Goal: Find specific page/section: Find specific page/section

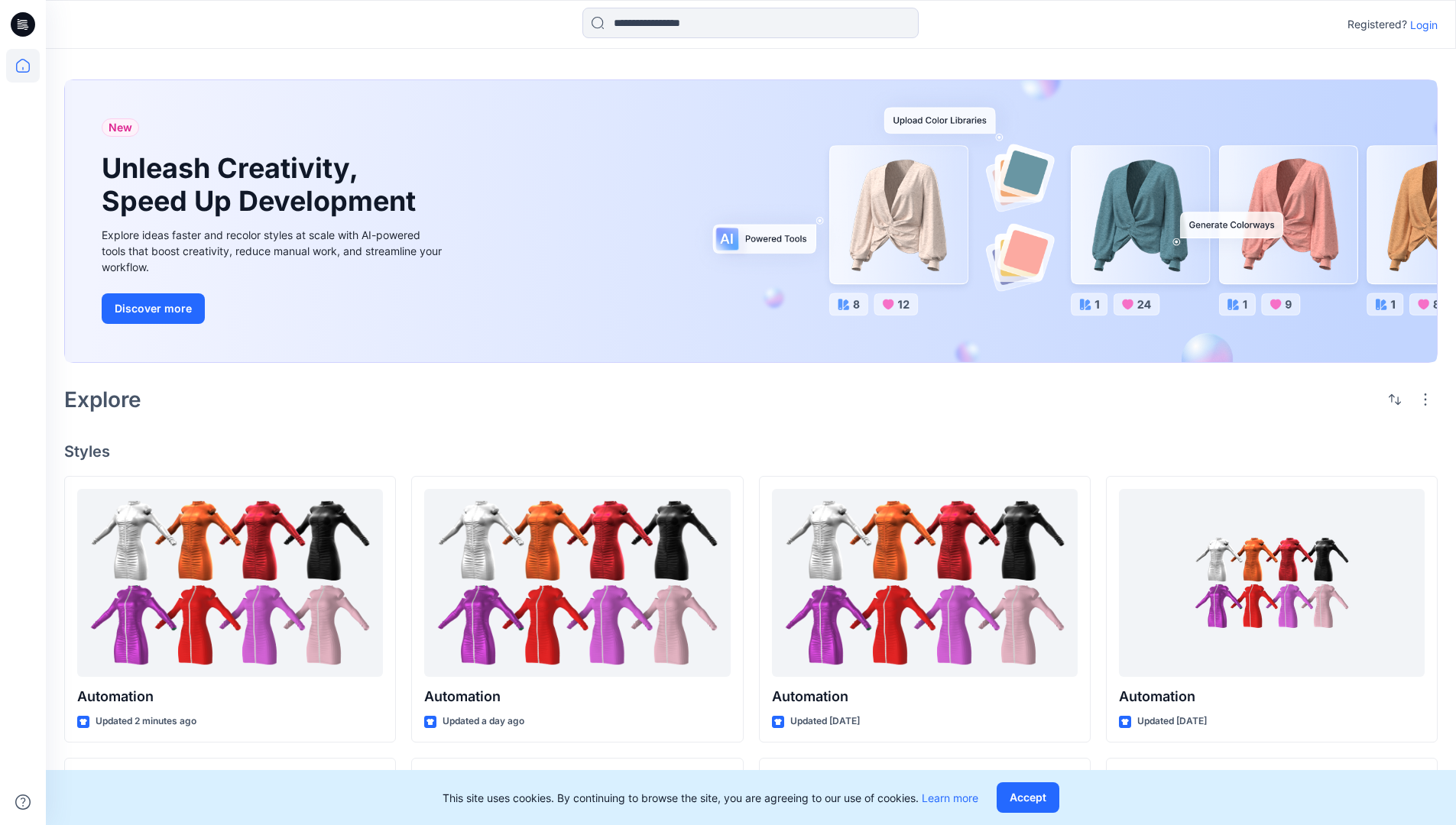
click at [1420, 25] on p "Login" at bounding box center [1424, 25] width 27 height 16
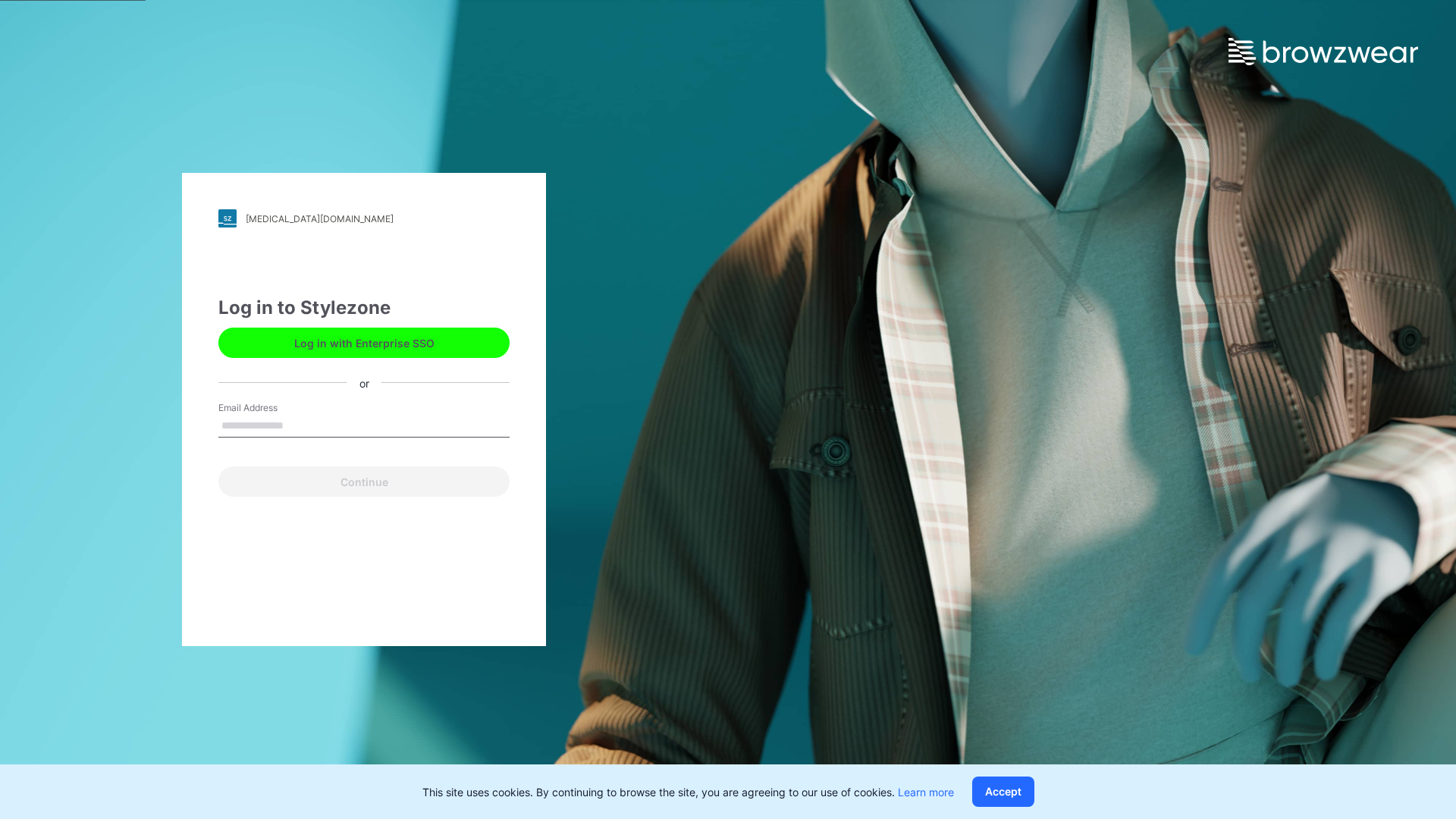
click at [299, 424] on input "Email Address" at bounding box center [364, 425] width 291 height 23
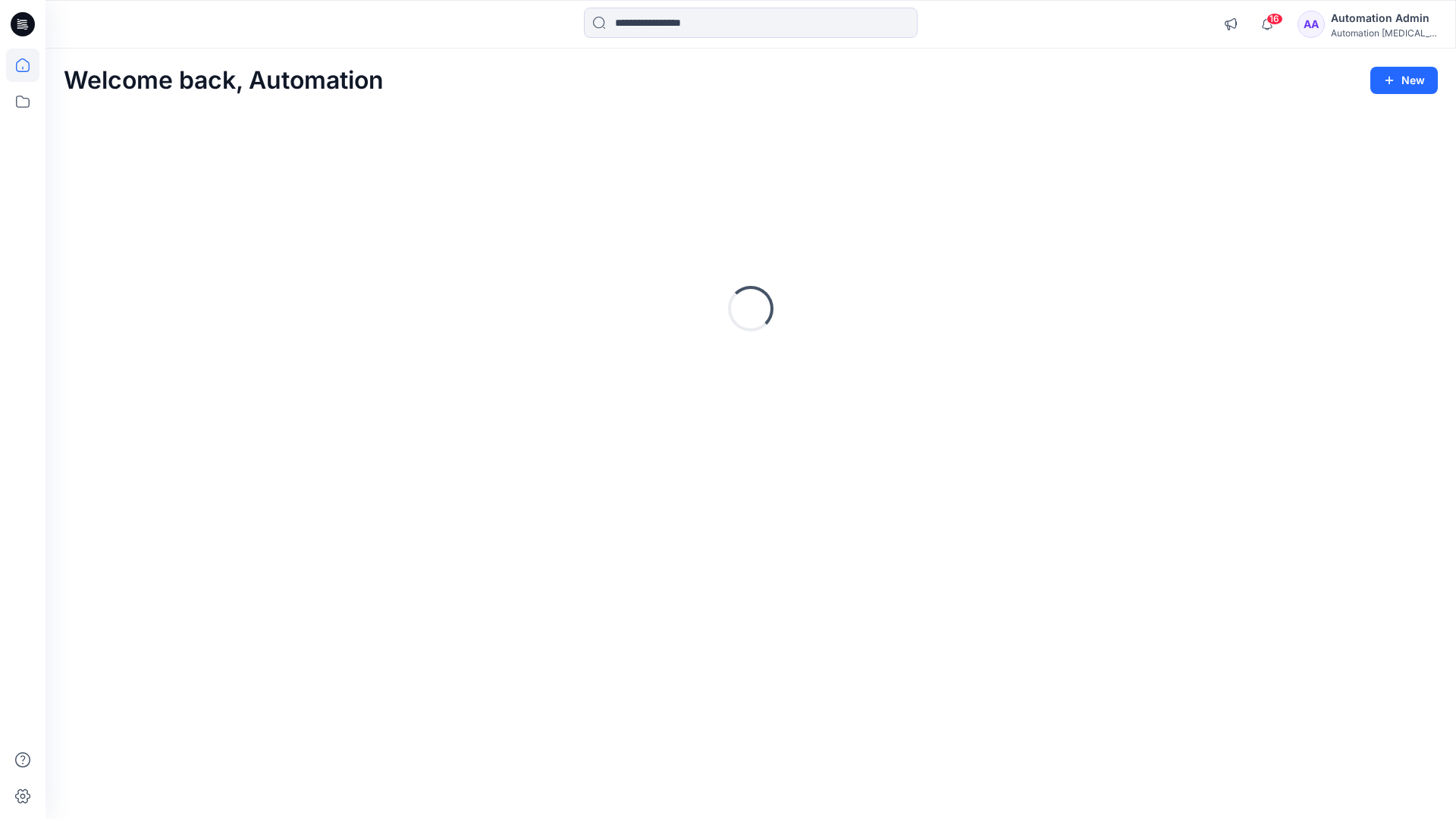
click at [29, 65] on icon at bounding box center [23, 64] width 14 height 14
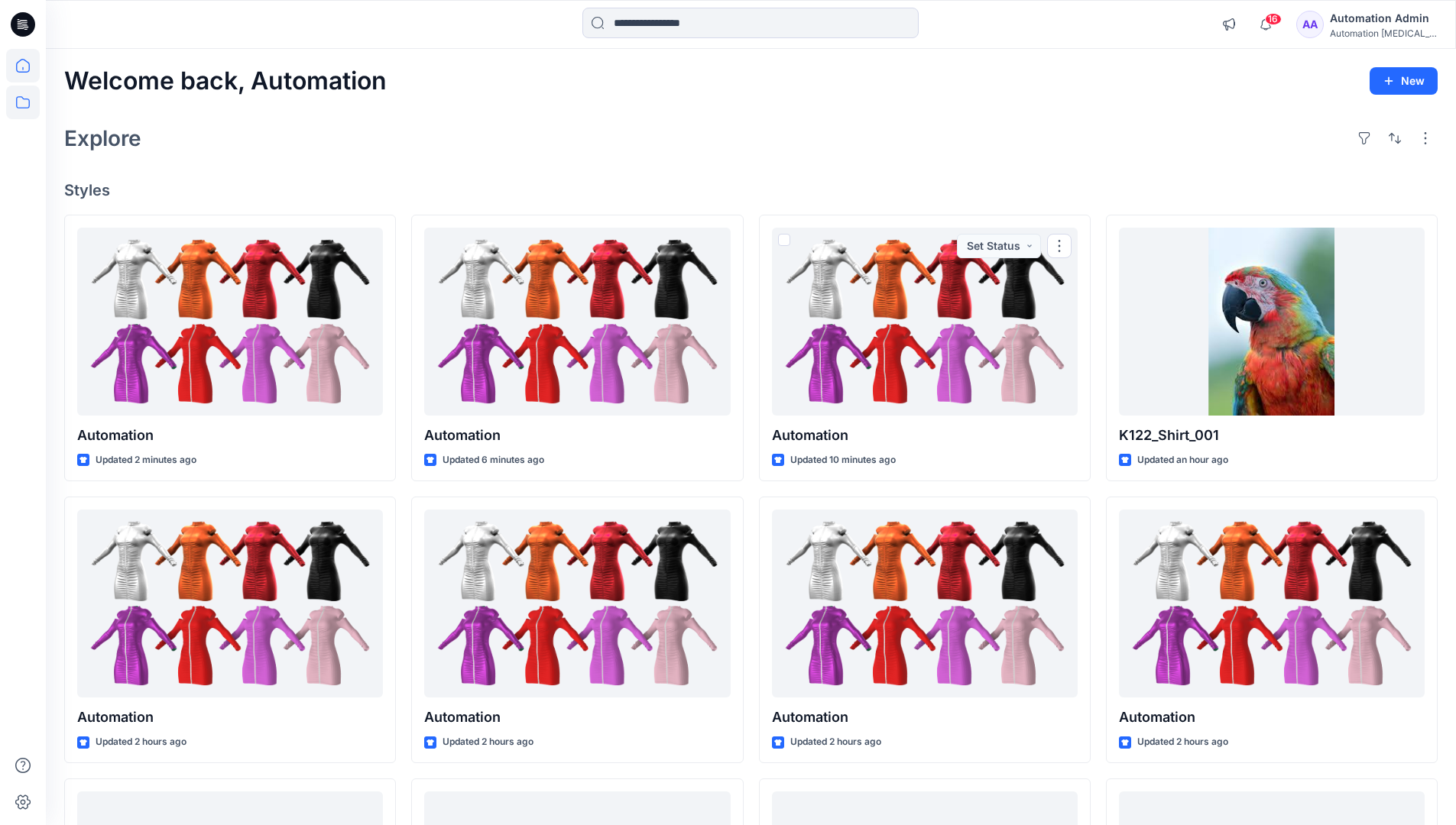
click at [20, 104] on icon at bounding box center [23, 102] width 34 height 34
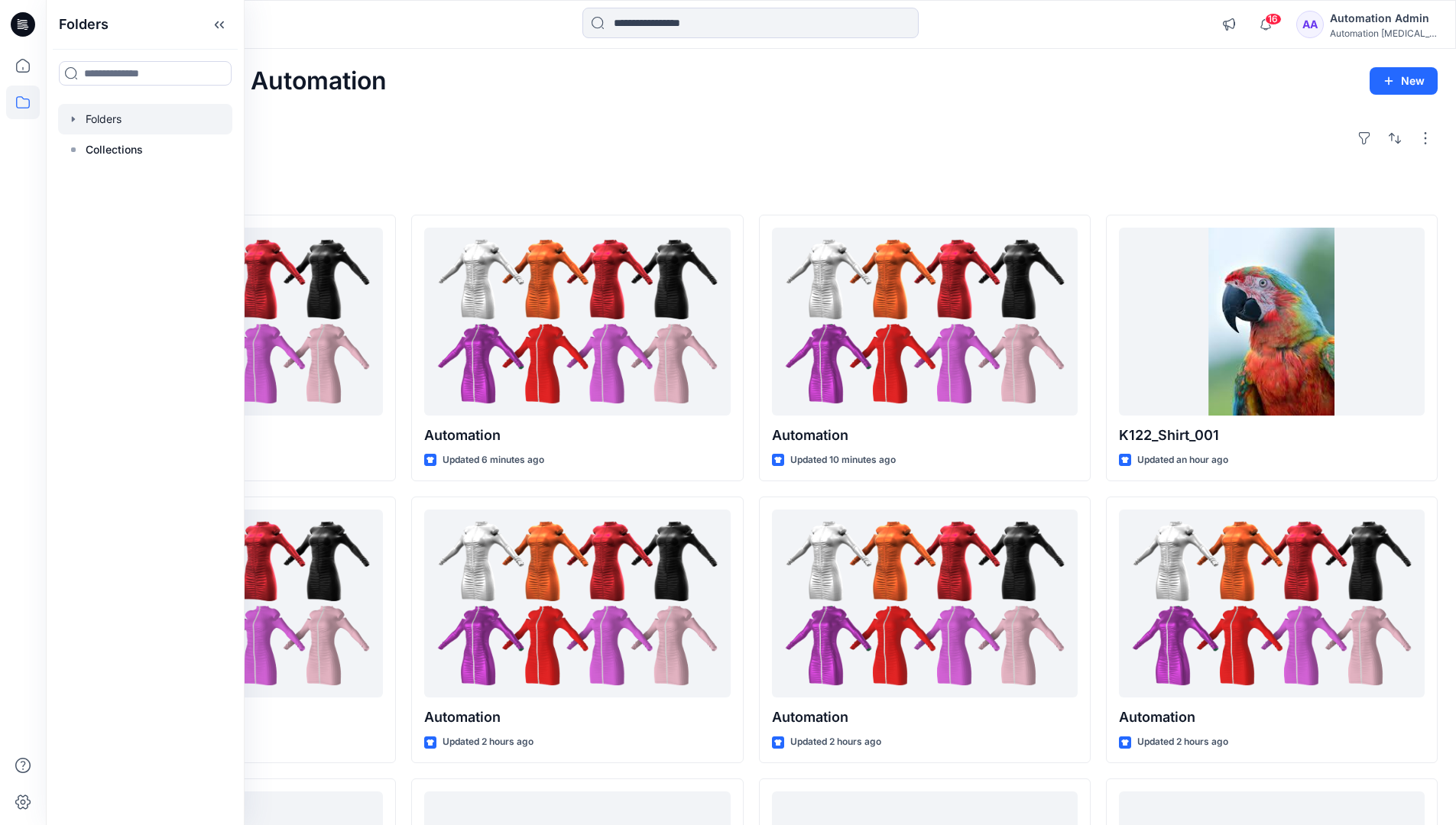
click at [101, 120] on div at bounding box center [145, 119] width 175 height 30
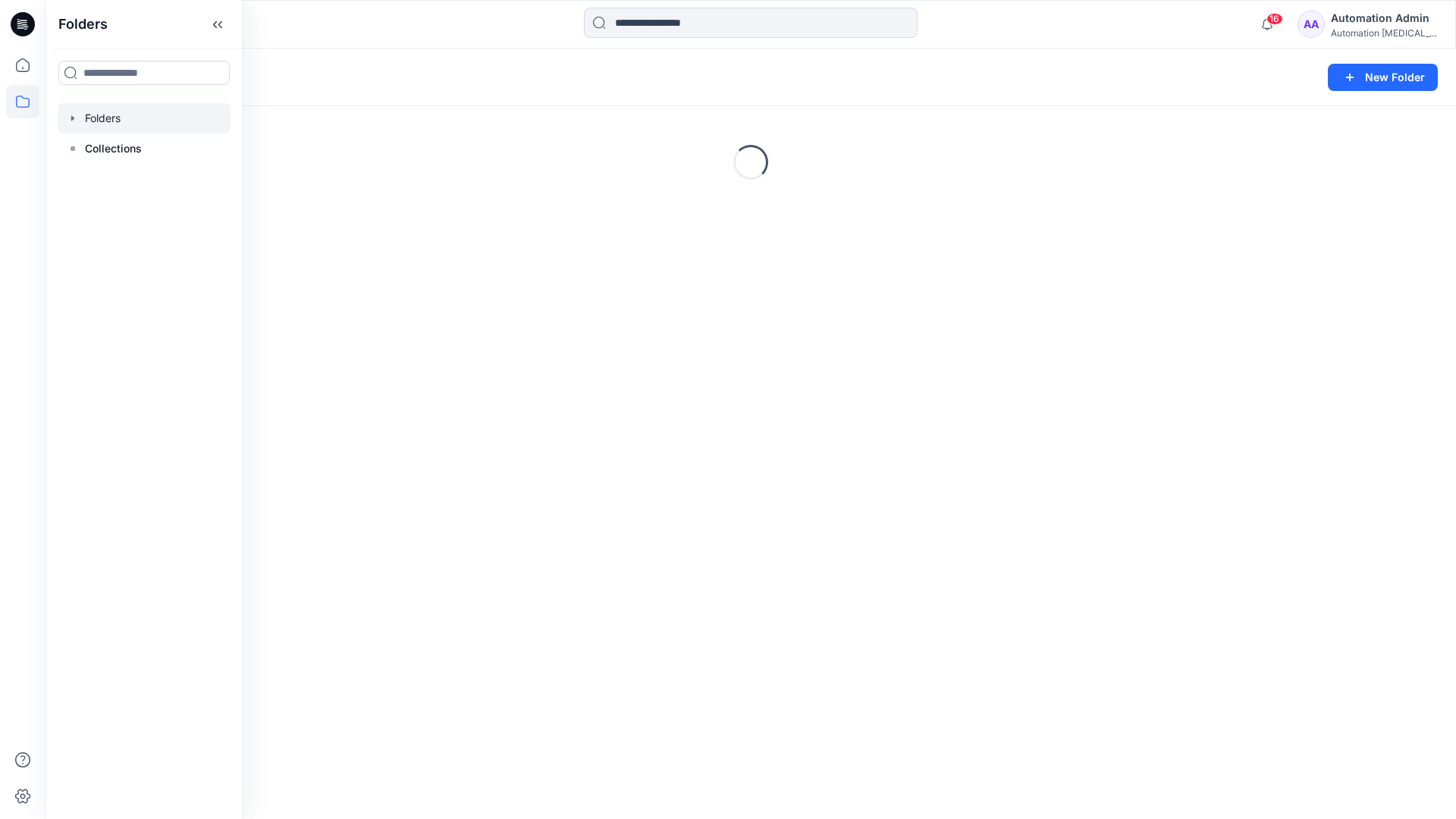
click at [641, 511] on div "Folders New Folder Loading..." at bounding box center [751, 434] width 1411 height 771
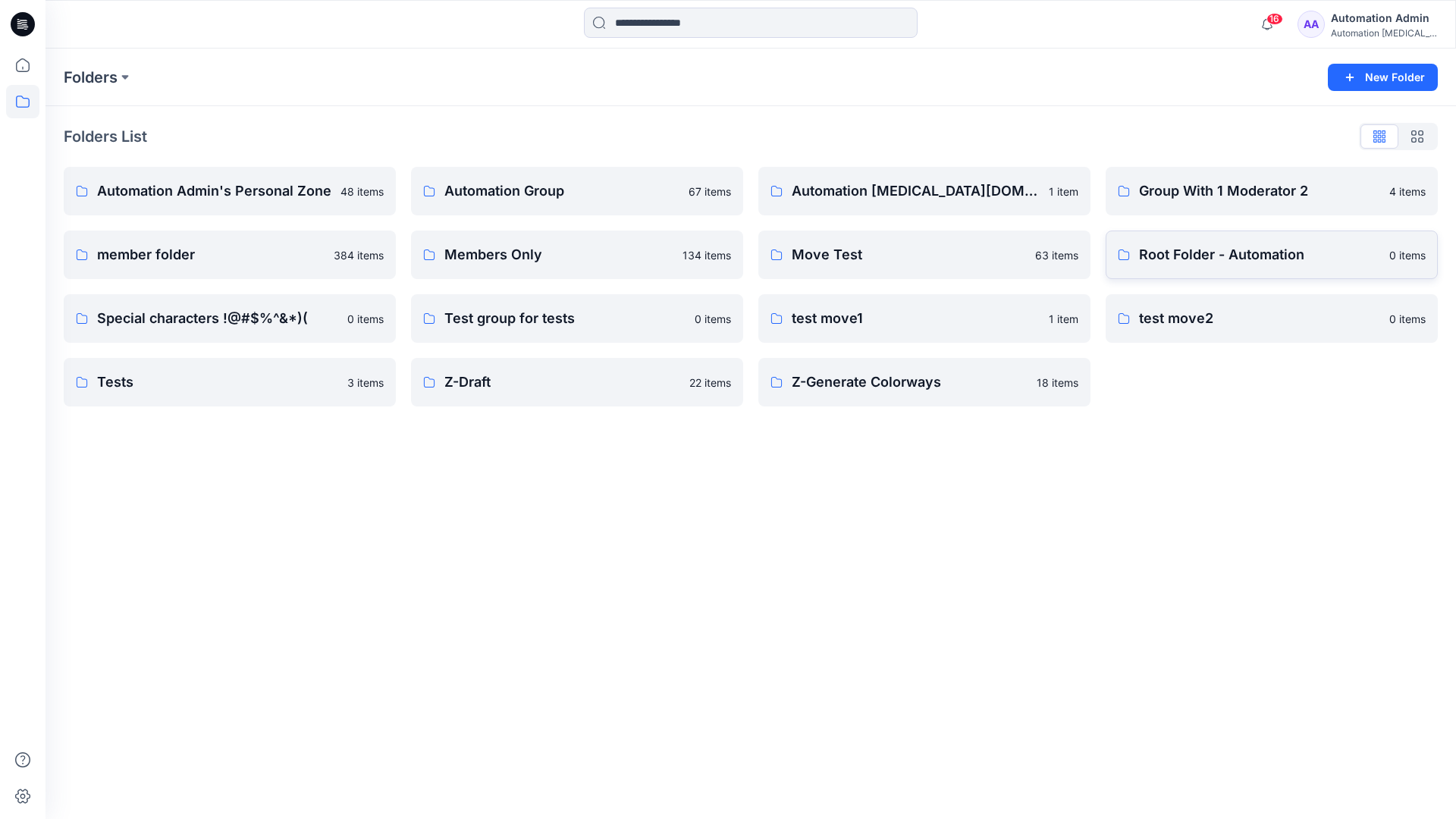
click at [1184, 257] on p "Root Folder - Automation" at bounding box center [1259, 254] width 241 height 21
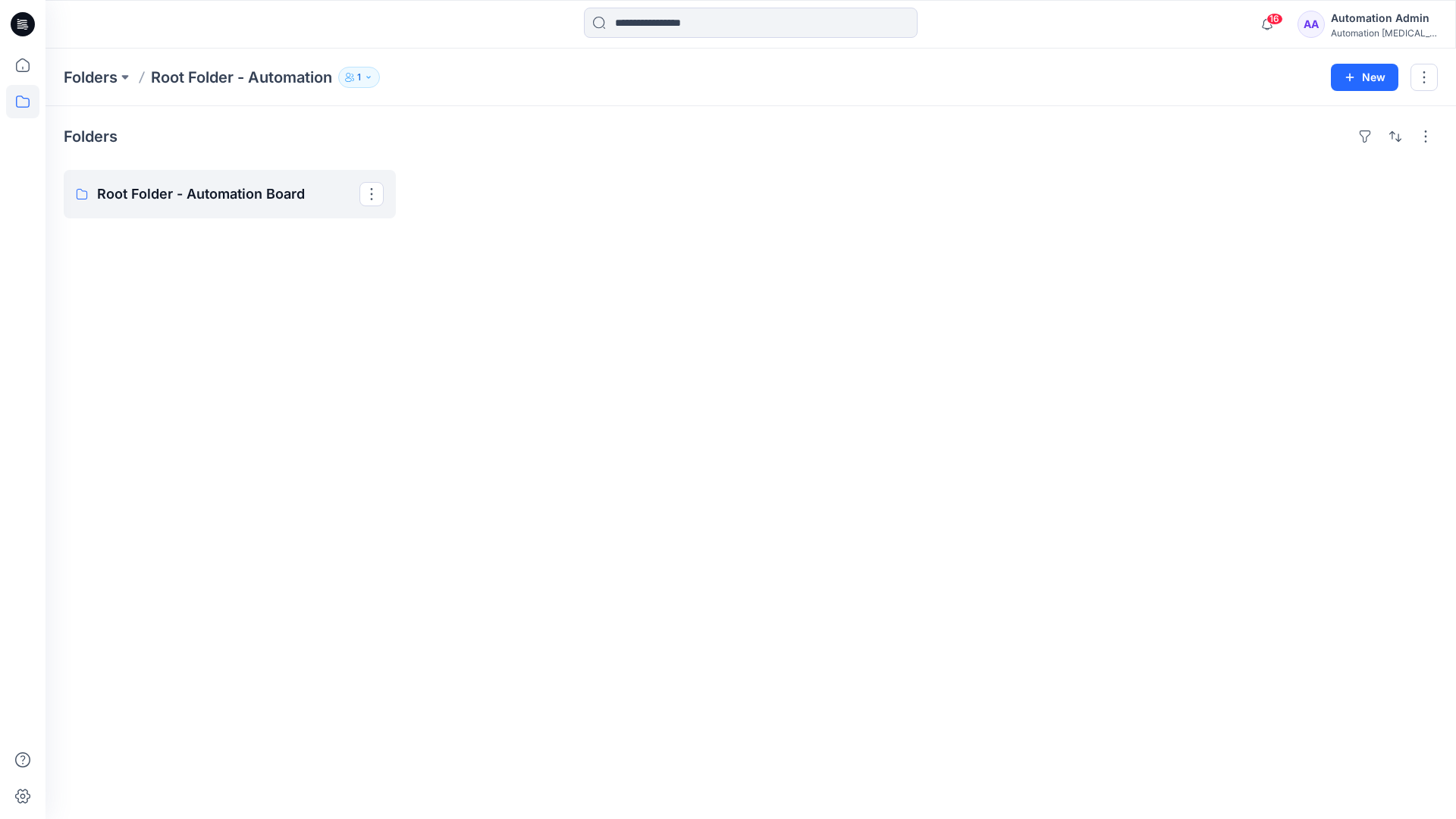
click at [277, 207] on link "Root Folder - Automation Board" at bounding box center [229, 194] width 332 height 49
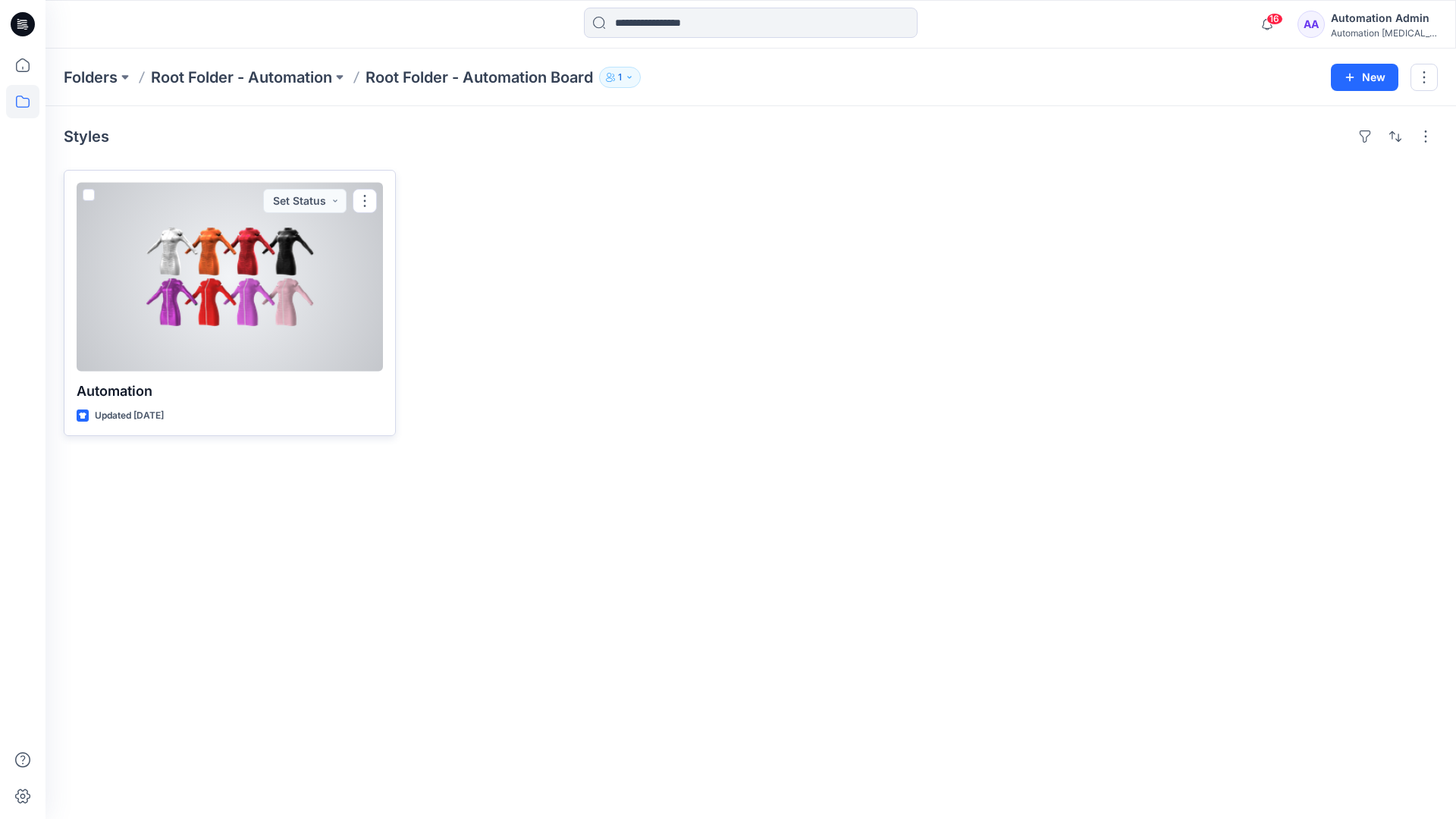
click at [90, 197] on span at bounding box center [88, 194] width 12 height 12
